Goal: Book appointment/travel/reservation

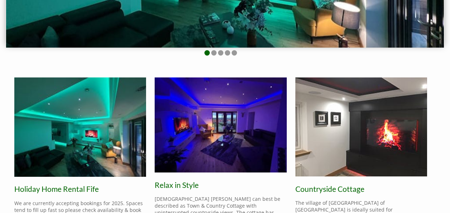
scroll to position [215, 0]
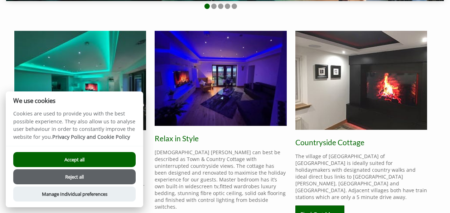
click at [92, 173] on button "Reject all" at bounding box center [74, 176] width 122 height 15
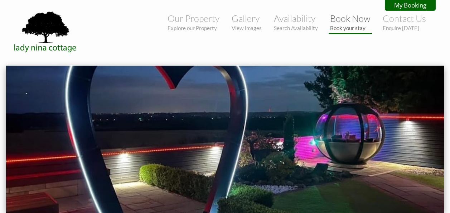
click at [358, 21] on link "Book Now Book your stay" at bounding box center [350, 22] width 40 height 18
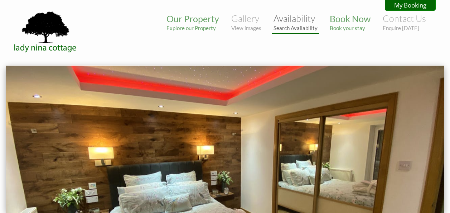
click at [303, 18] on link "Availability Search Availability" at bounding box center [296, 22] width 44 height 18
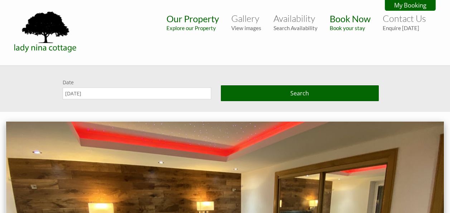
click at [120, 99] on div "Date [DATE] Search" at bounding box center [221, 92] width 430 height 26
click at [122, 93] on input "[DATE]" at bounding box center [137, 93] width 149 height 12
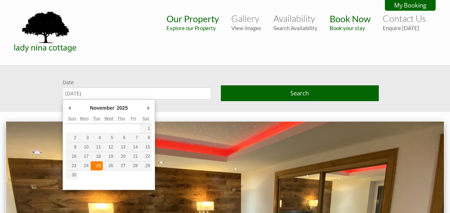
type input "[DATE]"
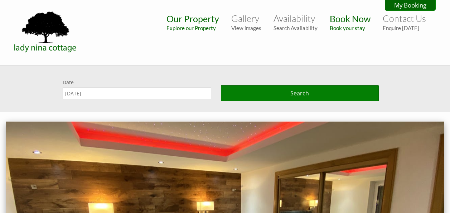
click at [257, 85] on div "Search" at bounding box center [300, 90] width 158 height 22
click at [254, 91] on button "Search" at bounding box center [300, 93] width 158 height 16
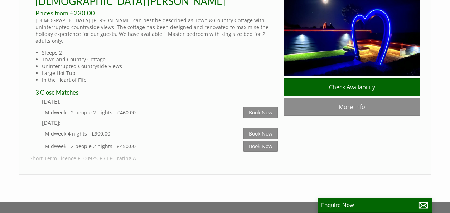
scroll to position [358, 0]
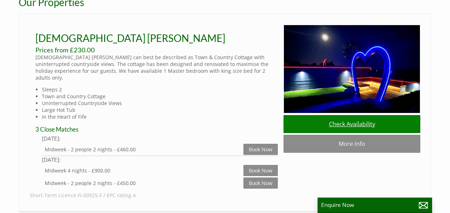
click at [340, 129] on link "Check Availability" at bounding box center [352, 124] width 137 height 18
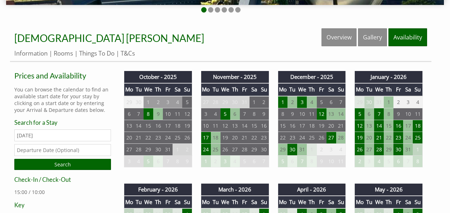
scroll to position [215, 0]
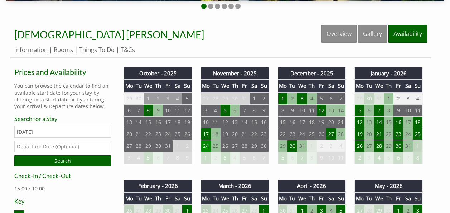
click at [205, 143] on td "24" at bounding box center [206, 146] width 10 height 12
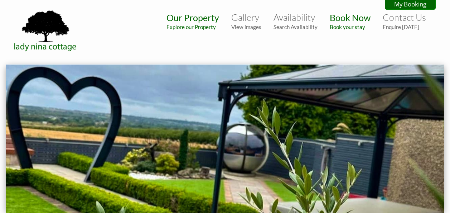
scroll to position [0, 0]
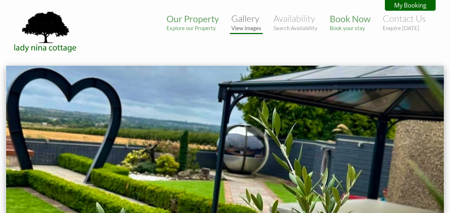
click at [250, 19] on link "Gallery View images" at bounding box center [246, 22] width 30 height 18
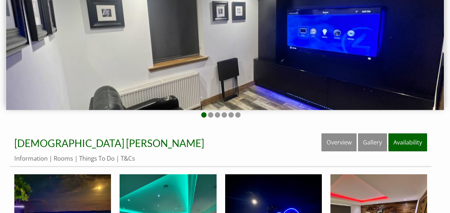
scroll to position [72, 0]
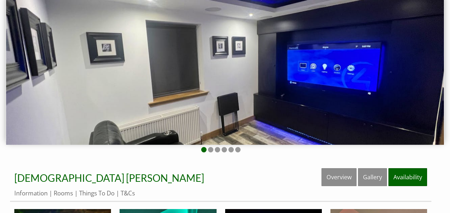
click at [208, 147] on ul at bounding box center [220, 150] width 421 height 7
click at [211, 152] on li at bounding box center [210, 149] width 5 height 5
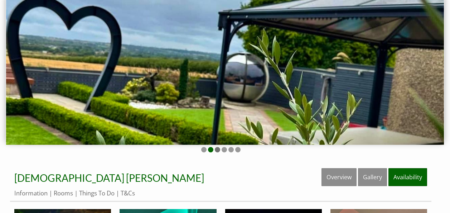
click at [216, 149] on li at bounding box center [217, 149] width 5 height 5
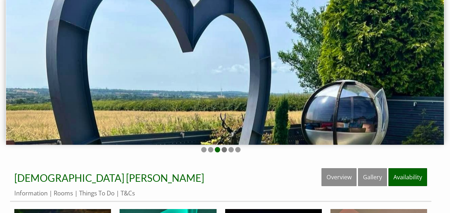
click at [223, 149] on li at bounding box center [224, 149] width 5 height 5
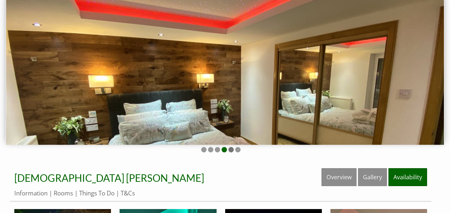
click at [232, 147] on li at bounding box center [230, 149] width 5 height 5
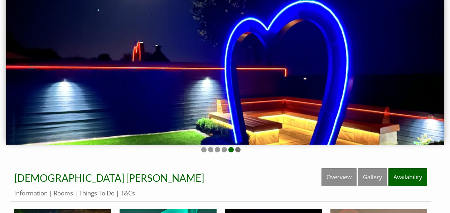
click at [240, 150] on li at bounding box center [237, 149] width 5 height 5
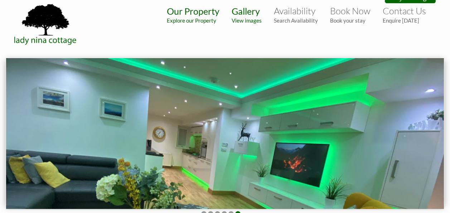
scroll to position [0, 0]
